Goal: Task Accomplishment & Management: Manage account settings

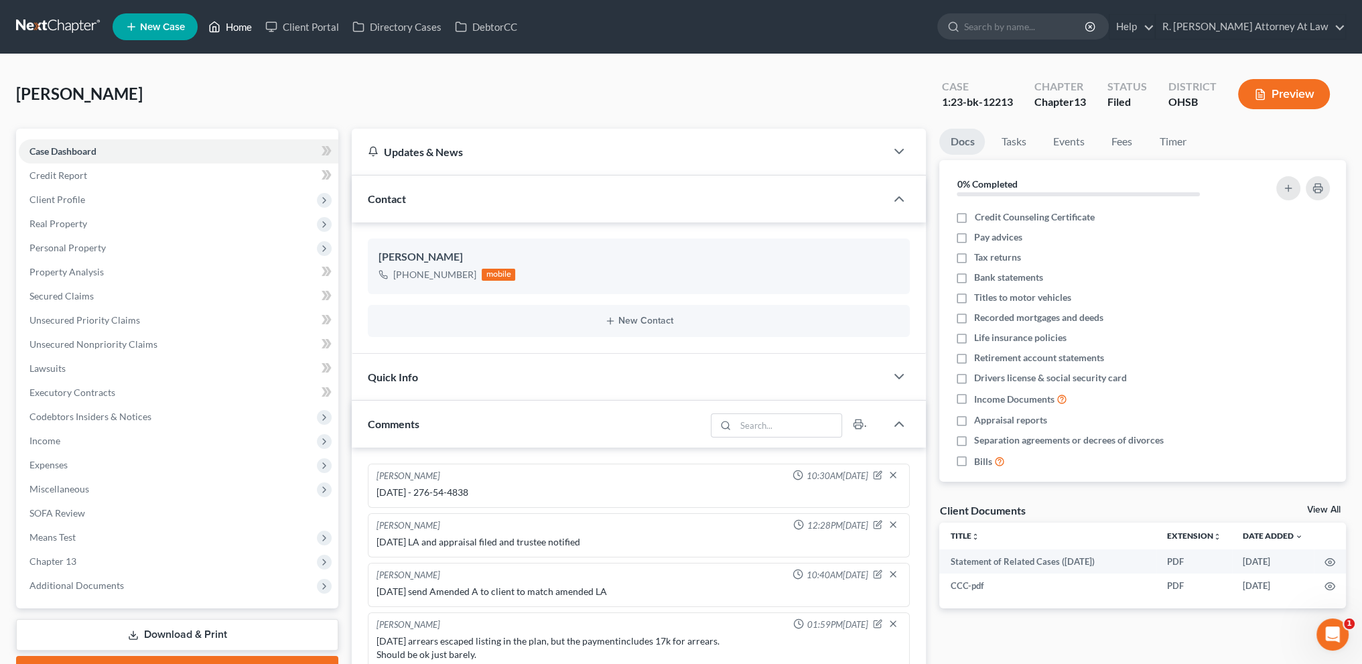
click at [232, 25] on link "Home" at bounding box center [230, 27] width 57 height 24
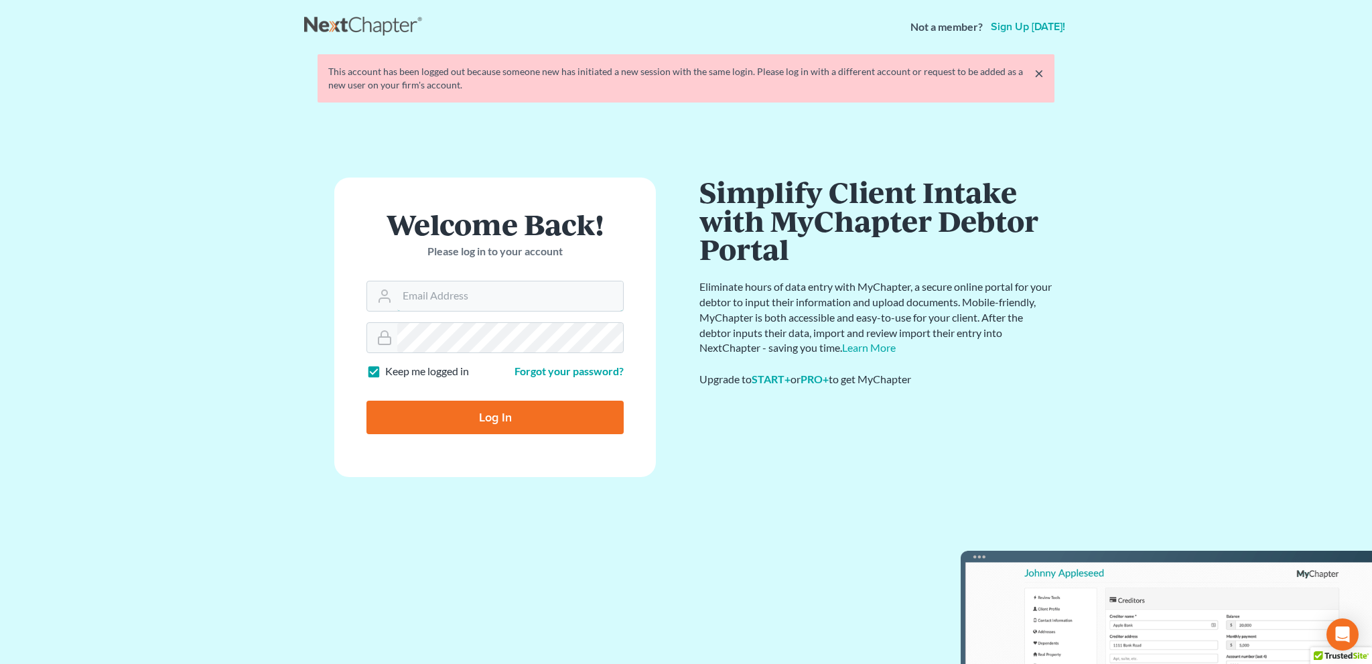
type input "[EMAIL_ADDRESS][DOMAIN_NAME]"
click at [484, 415] on input "Log In" at bounding box center [494, 417] width 257 height 33
type input "Thinking..."
